Goal: Find contact information: Find contact information

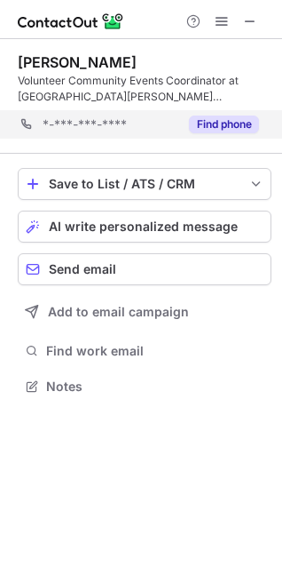
scroll to position [373, 282]
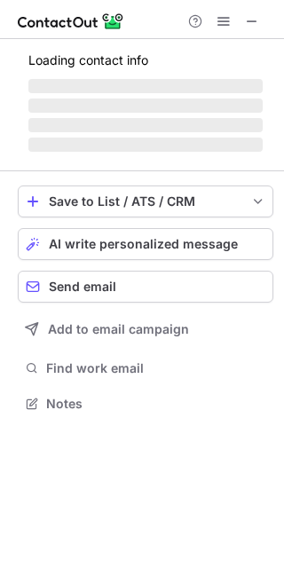
scroll to position [391, 284]
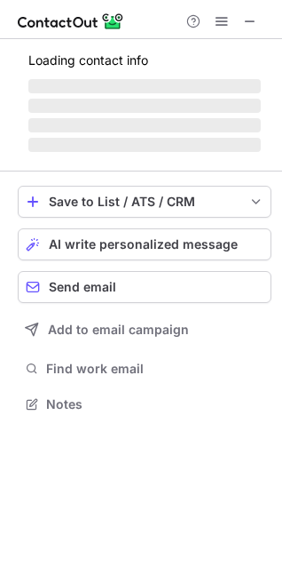
scroll to position [8, 8]
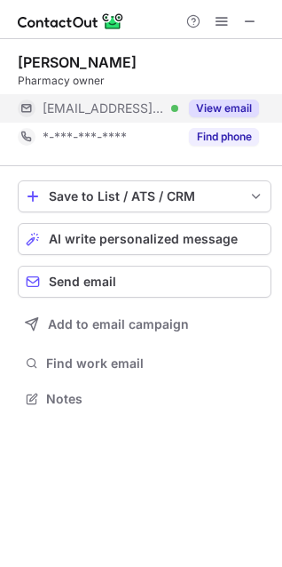
click at [206, 108] on button "View email" at bounding box center [224, 108] width 70 height 18
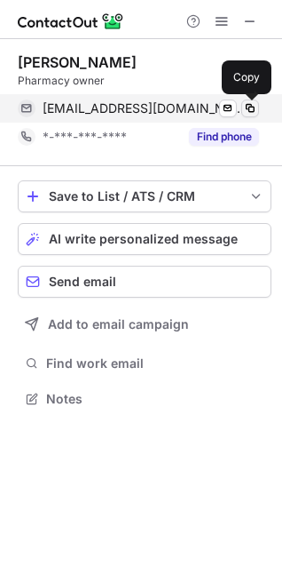
click at [244, 111] on span at bounding box center [250, 108] width 14 height 14
